Goal: Task Accomplishment & Management: Use online tool/utility

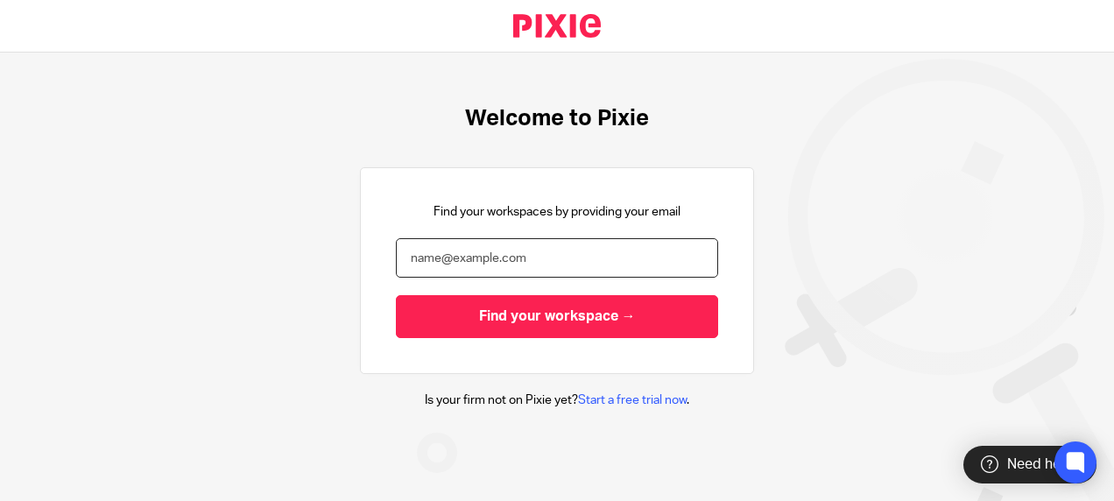
click at [536, 247] on input "email" at bounding box center [557, 257] width 322 height 39
click at [396, 295] on input "Find your workspace →" at bounding box center [557, 316] width 322 height 43
type input "damon.warren@xeinadin.com"
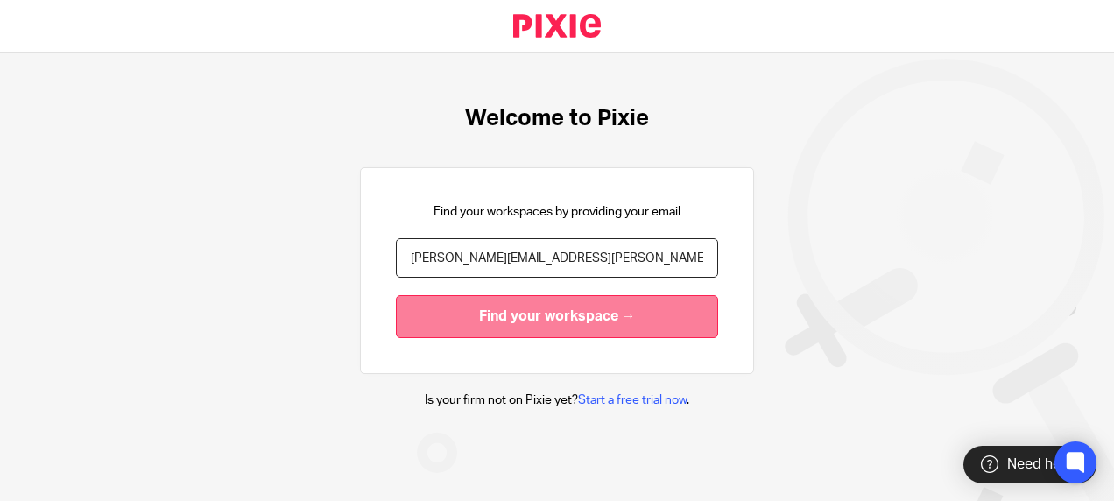
click at [441, 315] on input "Find your workspace →" at bounding box center [557, 316] width 322 height 43
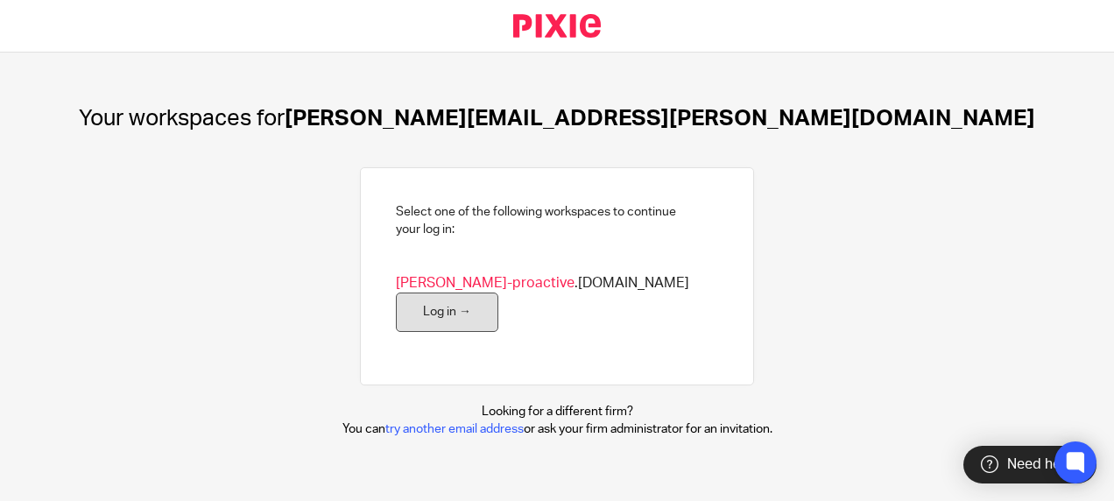
click at [498, 293] on link "Log in →" at bounding box center [447, 312] width 102 height 39
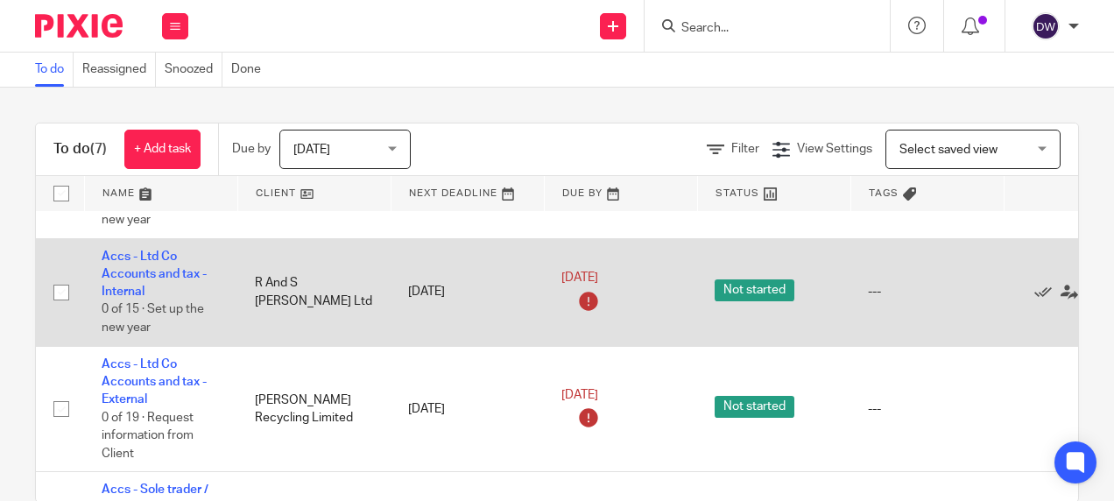
scroll to position [263, 0]
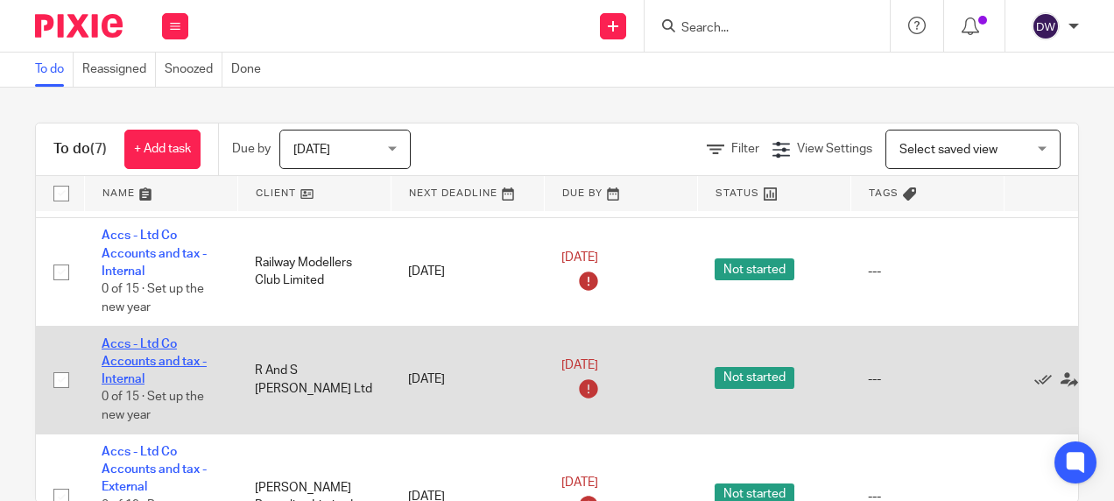
click at [124, 361] on link "Accs - Ltd Co Accounts and tax - Internal" at bounding box center [154, 362] width 105 height 48
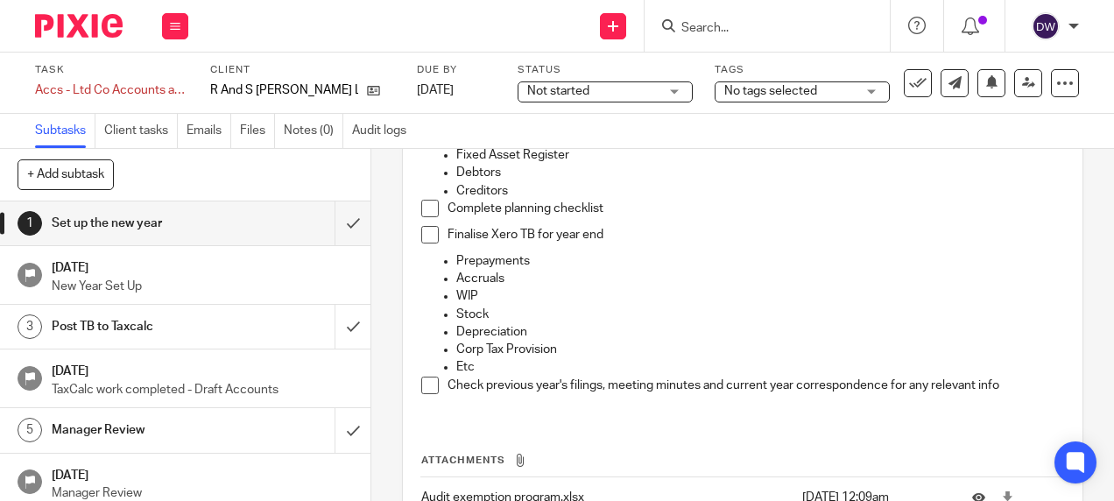
scroll to position [343, 0]
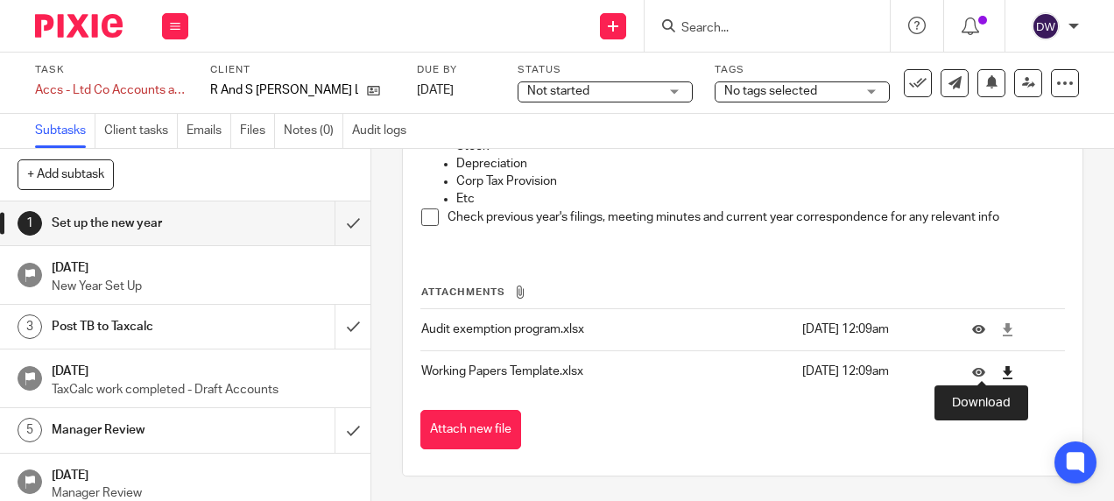
click at [1001, 368] on icon at bounding box center [1007, 372] width 13 height 13
